Goal: Check status

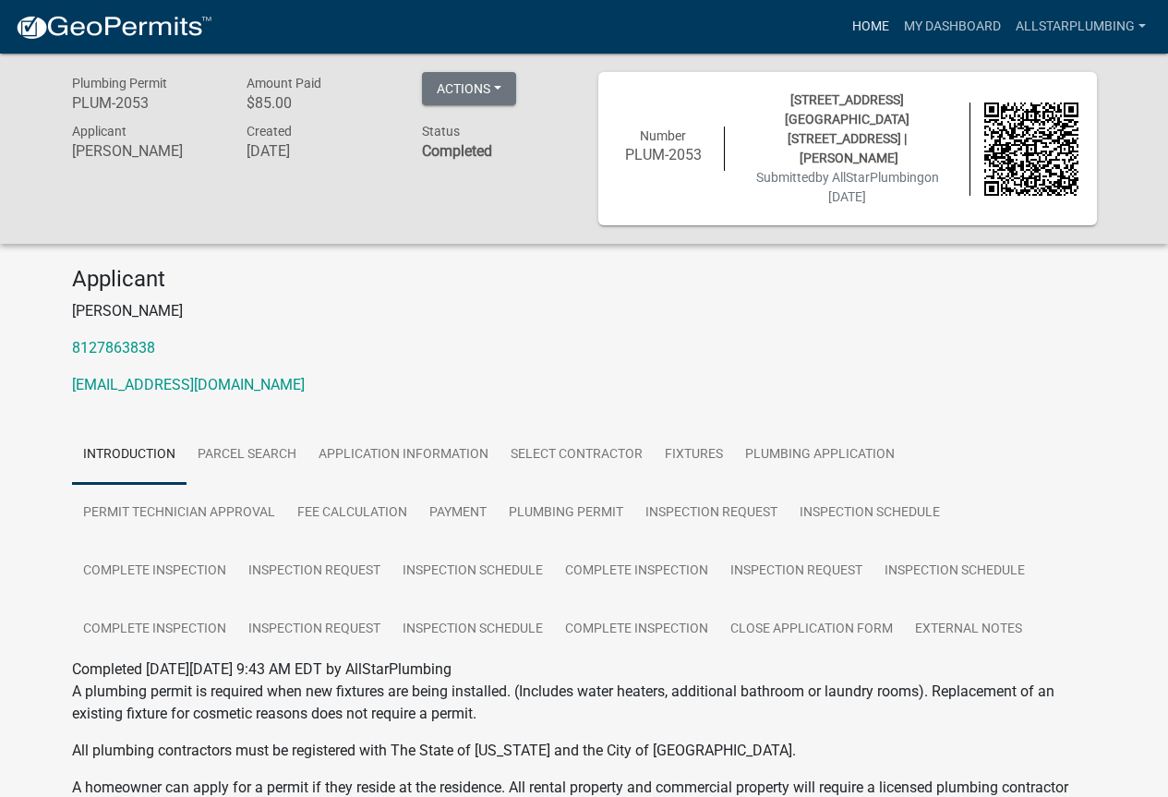
click at [859, 20] on link "Home" at bounding box center [871, 26] width 52 height 35
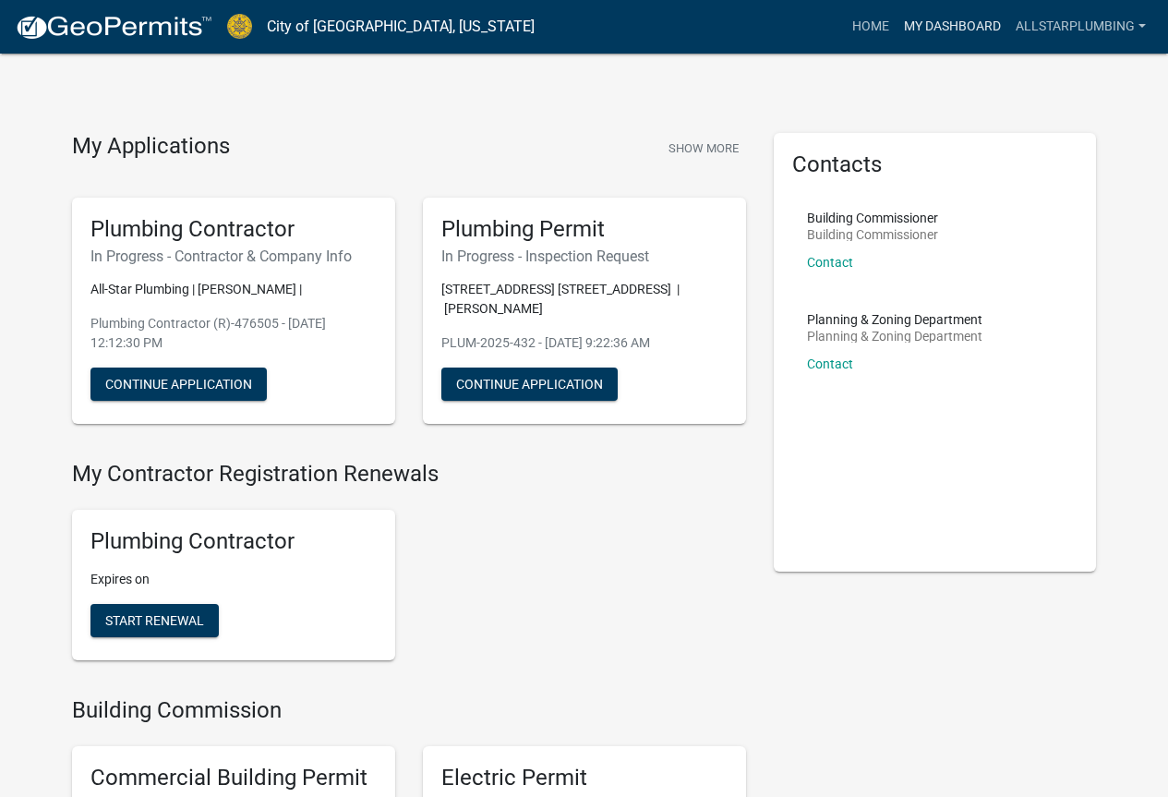
click at [966, 36] on link "My Dashboard" at bounding box center [953, 26] width 112 height 35
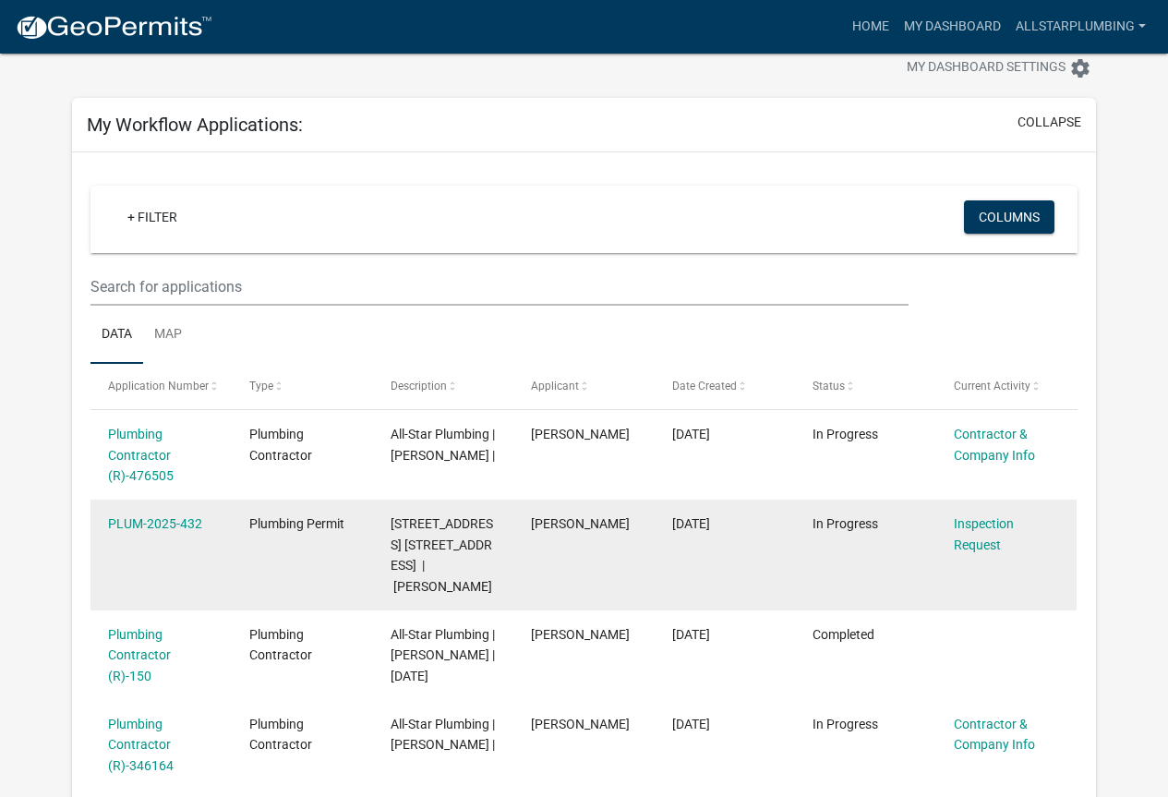
scroll to position [92, 0]
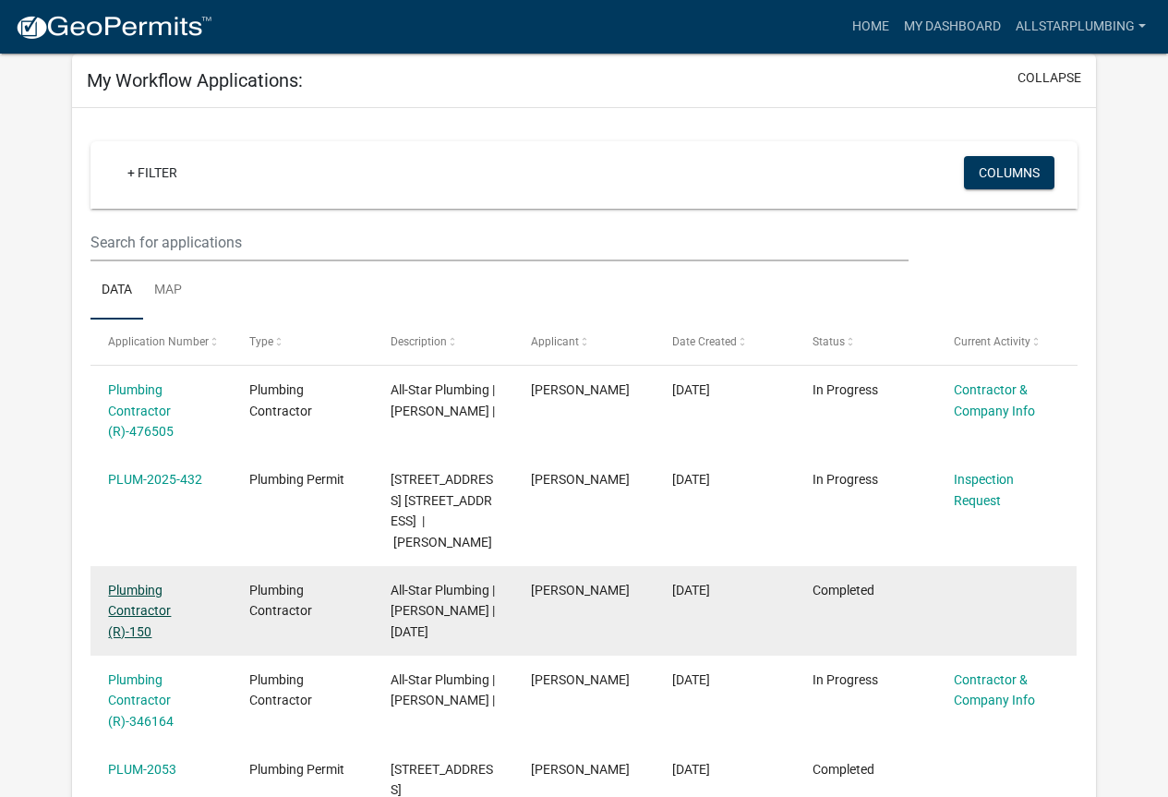
click at [118, 612] on link "Plumbing Contractor (R)-150" at bounding box center [139, 611] width 63 height 57
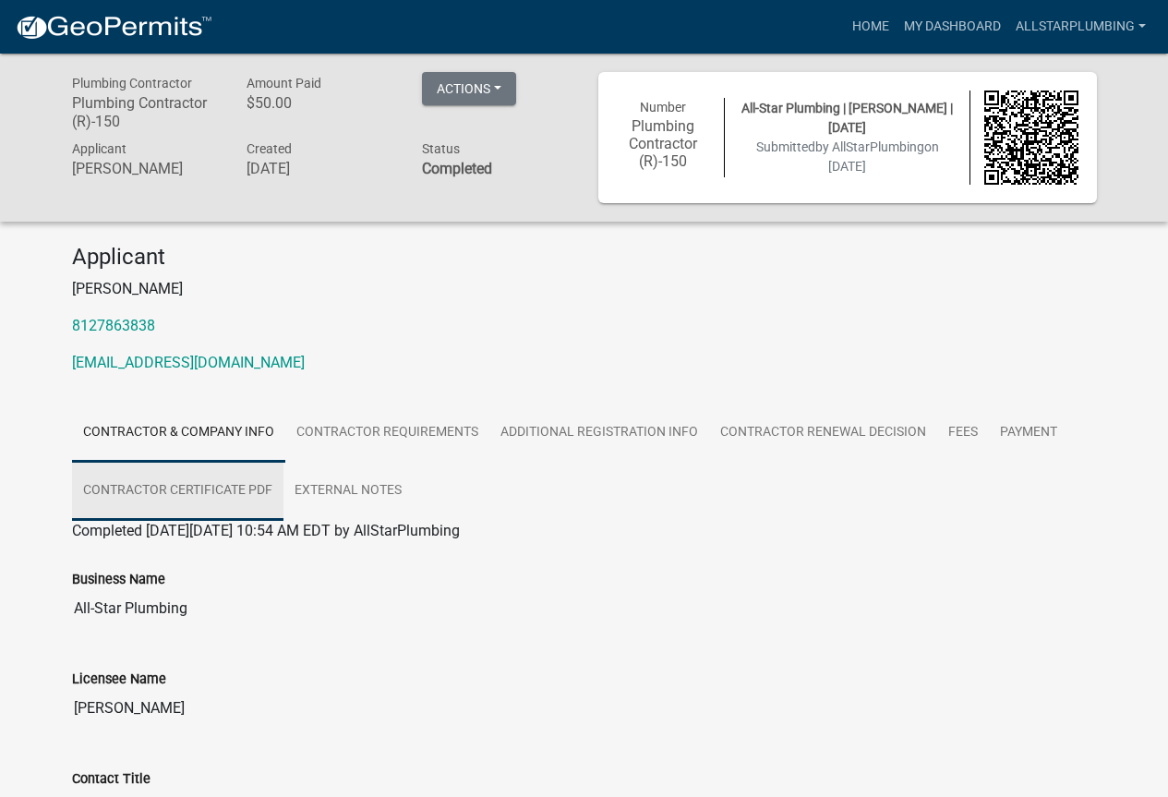
click at [238, 474] on link "Contractor Certificate PDF" at bounding box center [177, 491] width 211 height 59
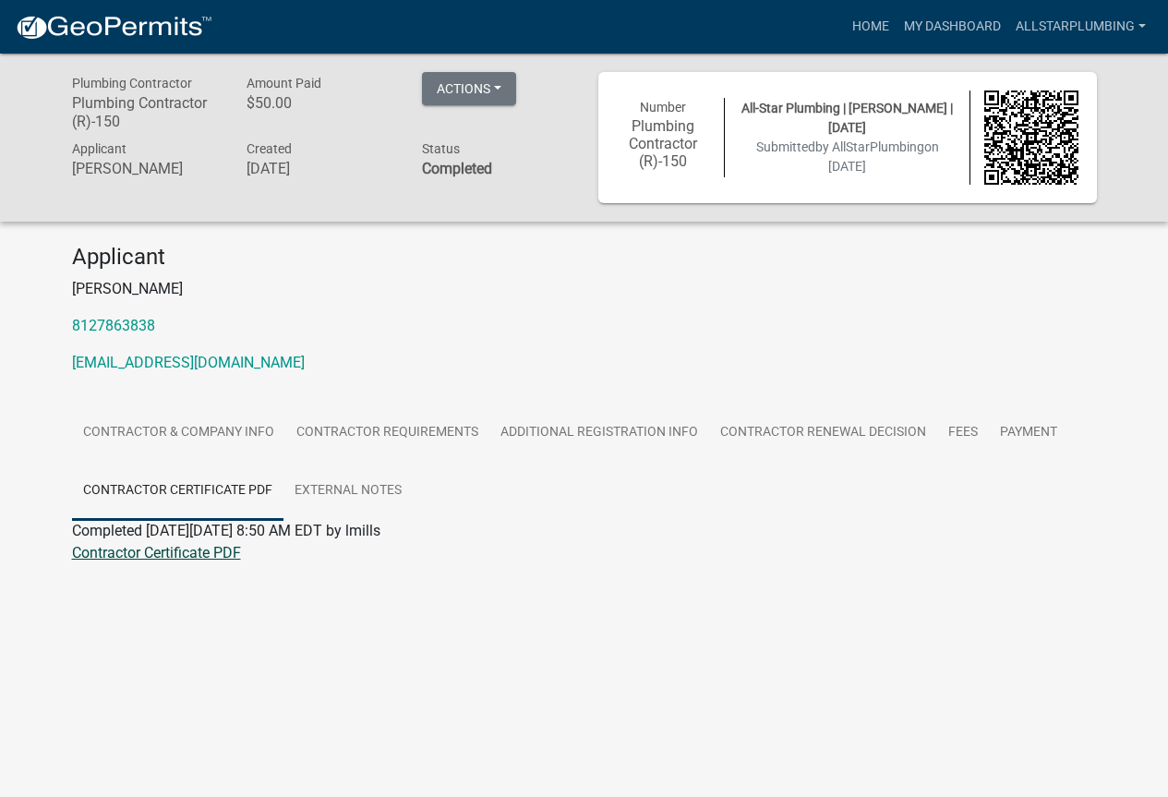
click at [184, 557] on link "Contractor Certificate PDF" at bounding box center [156, 553] width 169 height 18
